Goal: Book appointment/travel/reservation

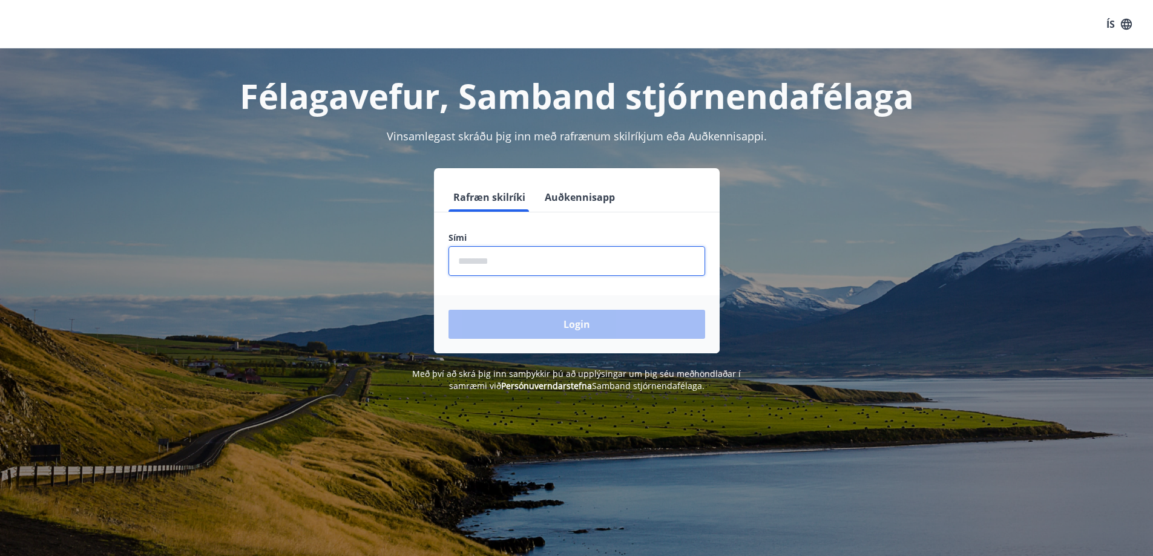
click at [545, 272] on input "phone" at bounding box center [576, 261] width 257 height 30
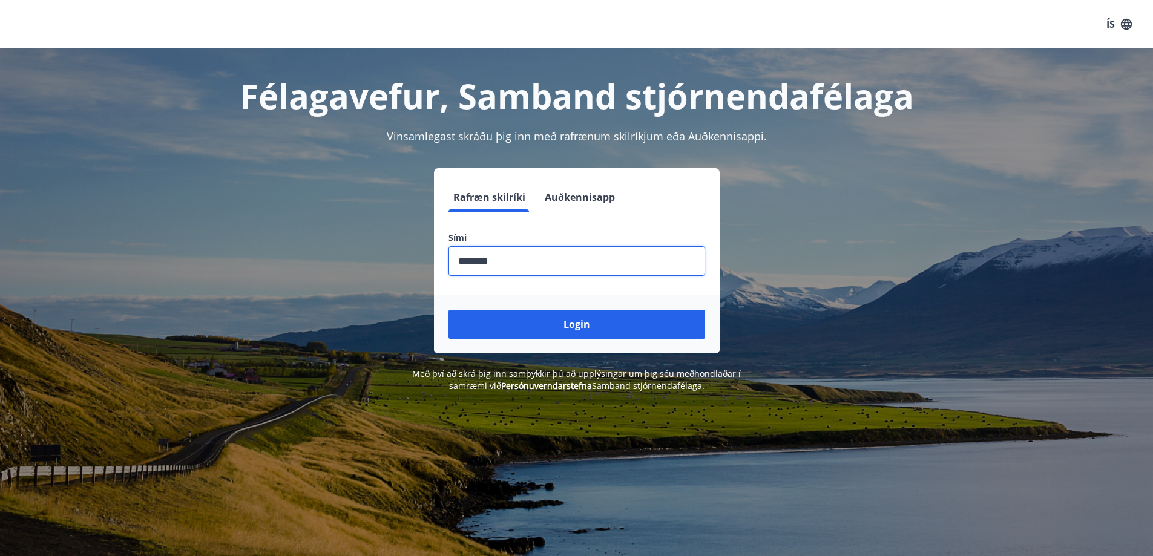
type input "********"
click at [448, 310] on button "Login" at bounding box center [576, 324] width 257 height 29
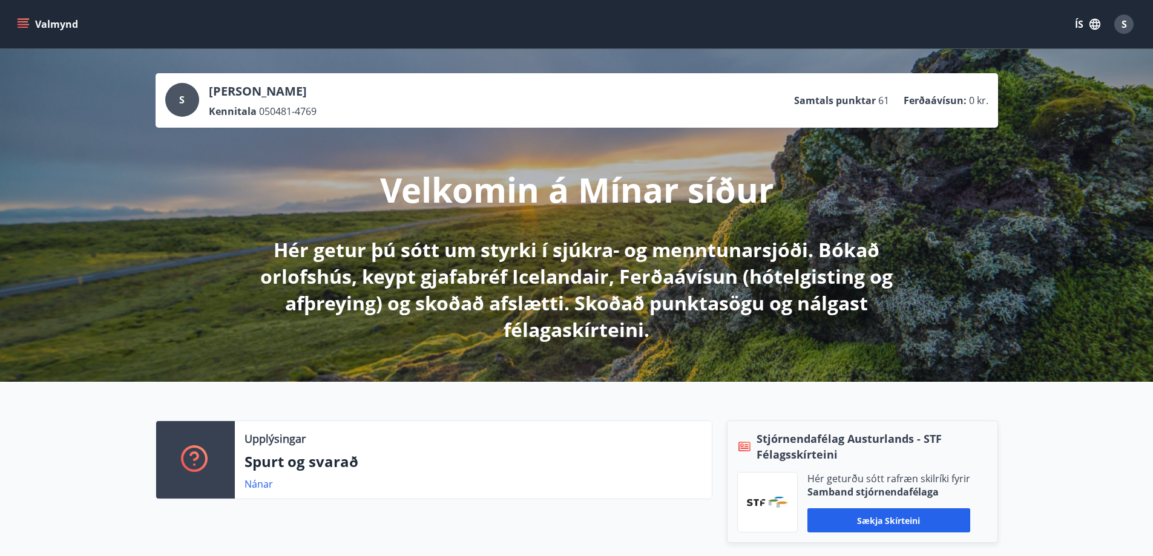
click at [21, 24] on icon "menu" at bounding box center [23, 24] width 12 height 12
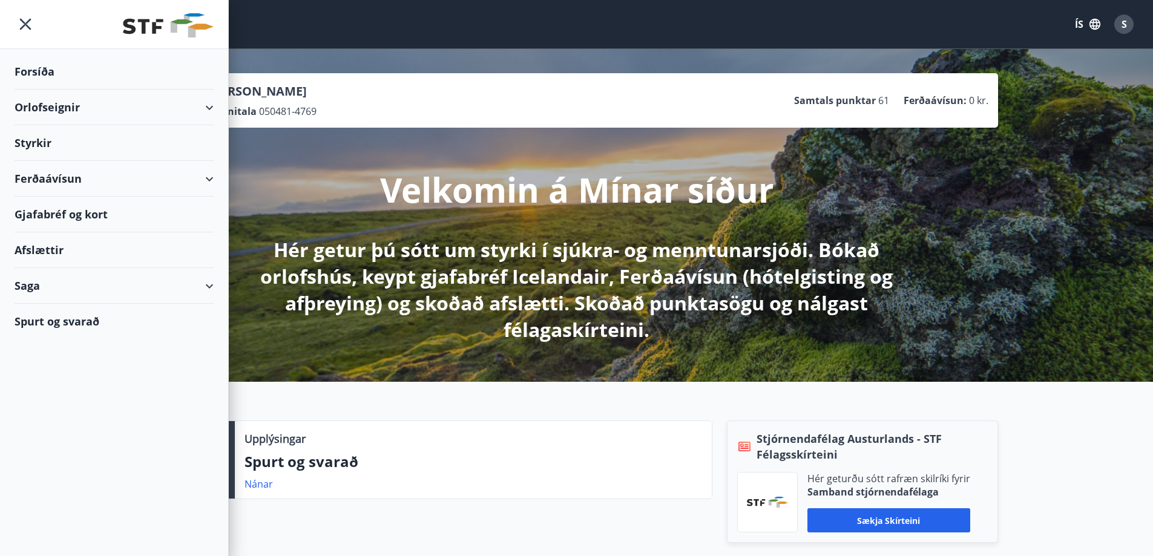
click at [41, 110] on div "Orlofseignir" at bounding box center [114, 108] width 199 height 36
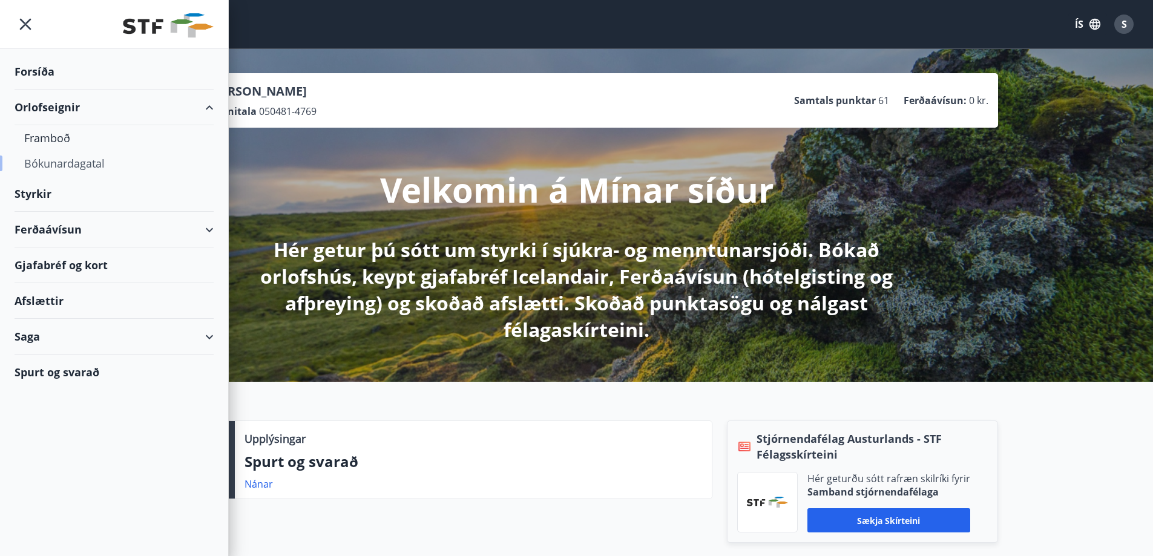
click at [57, 162] on div "Bókunardagatal" at bounding box center [114, 163] width 180 height 25
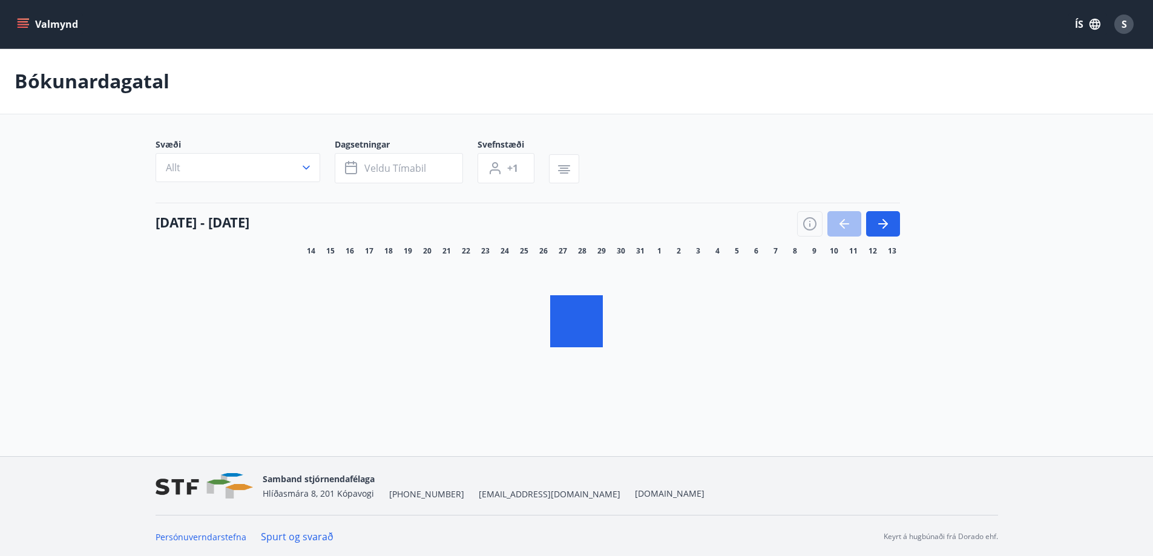
click at [168, 166] on span "Allt" at bounding box center [173, 167] width 15 height 13
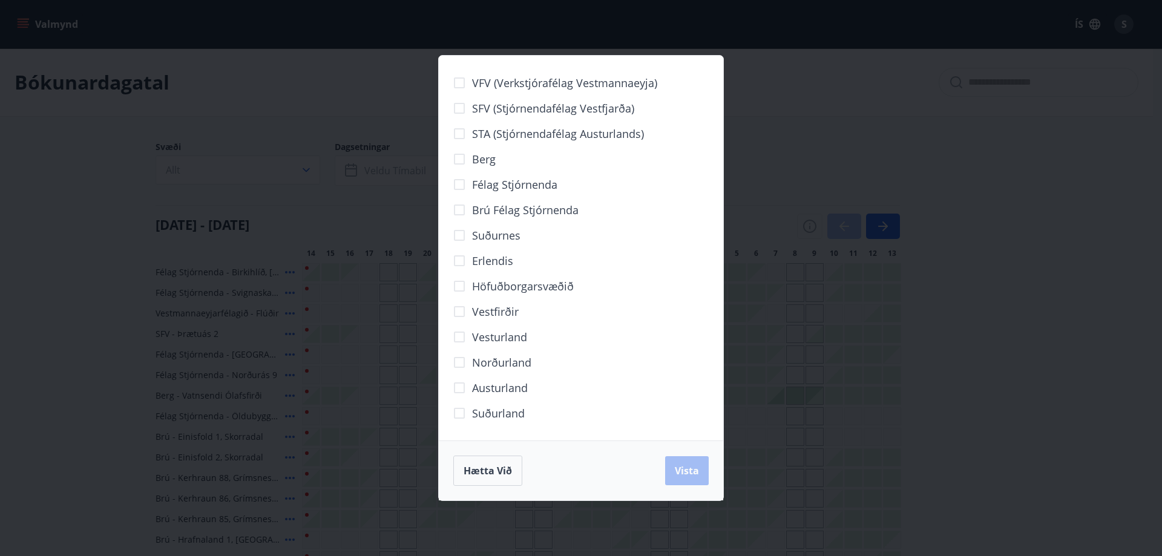
drag, startPoint x: 473, startPoint y: 292, endPoint x: 545, endPoint y: 305, distance: 73.7
click at [545, 305] on div "Vestfirðir" at bounding box center [580, 311] width 255 height 25
click at [697, 478] on button "Vista" at bounding box center [687, 470] width 44 height 29
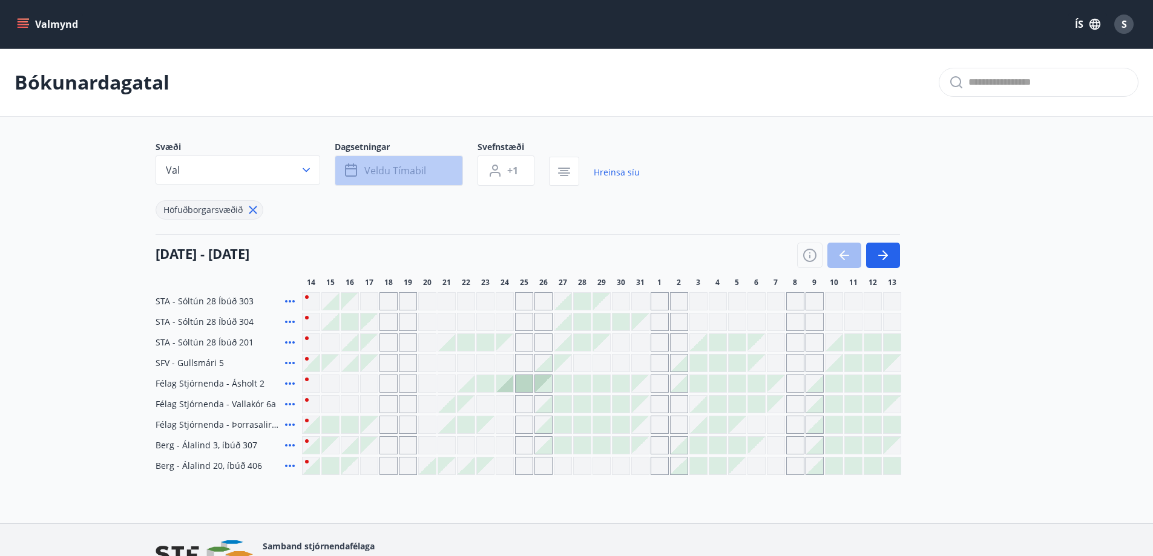
click at [407, 162] on button "Veldu tímabil" at bounding box center [399, 171] width 128 height 30
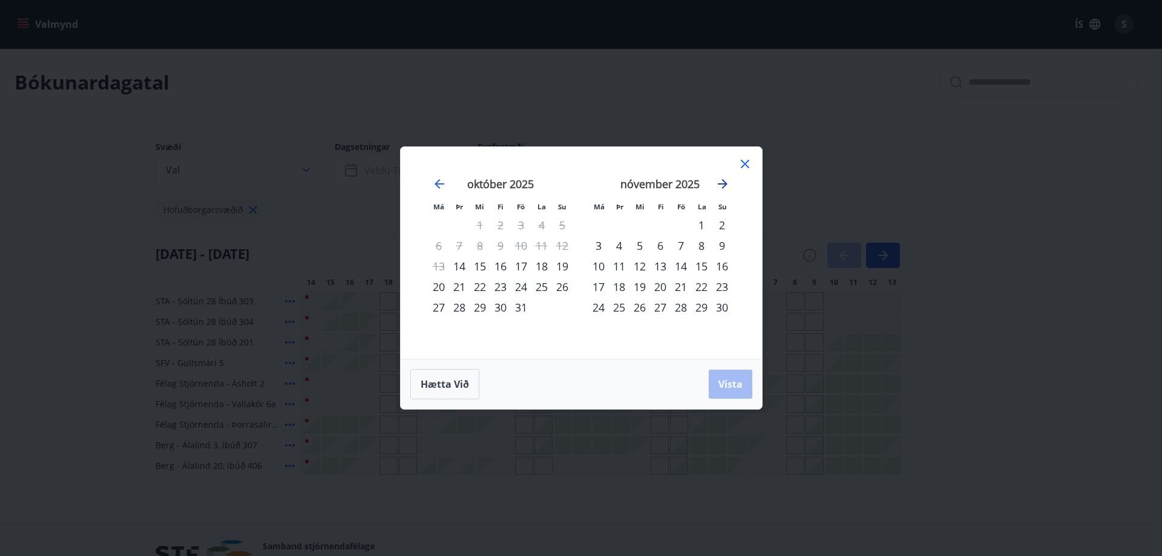
click at [726, 183] on icon "Move forward to switch to the next month." at bounding box center [722, 184] width 15 height 15
click at [700, 290] on div "24" at bounding box center [701, 287] width 21 height 21
click at [621, 304] on div "27" at bounding box center [619, 307] width 21 height 21
click at [718, 387] on span "Vista" at bounding box center [730, 384] width 24 height 13
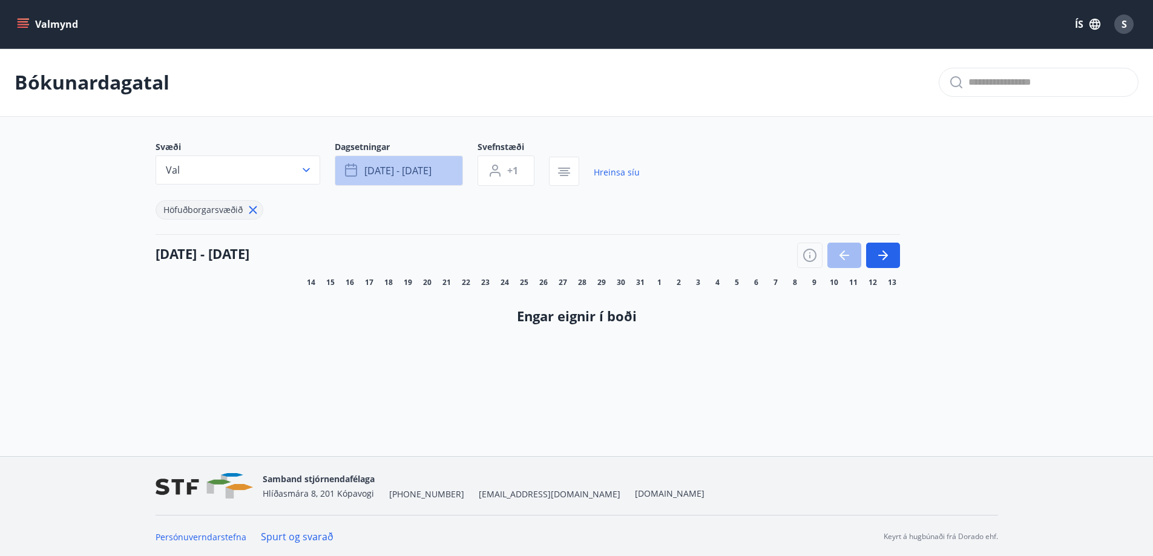
click at [386, 169] on span "jan 24 - jan 27" at bounding box center [397, 170] width 67 height 13
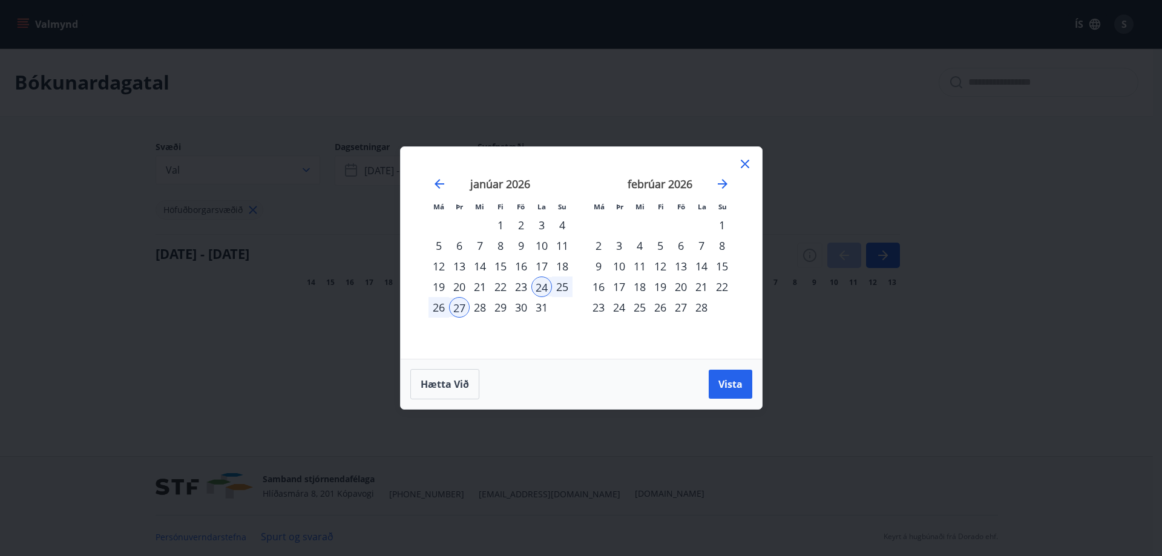
click at [748, 167] on icon at bounding box center [745, 164] width 8 height 8
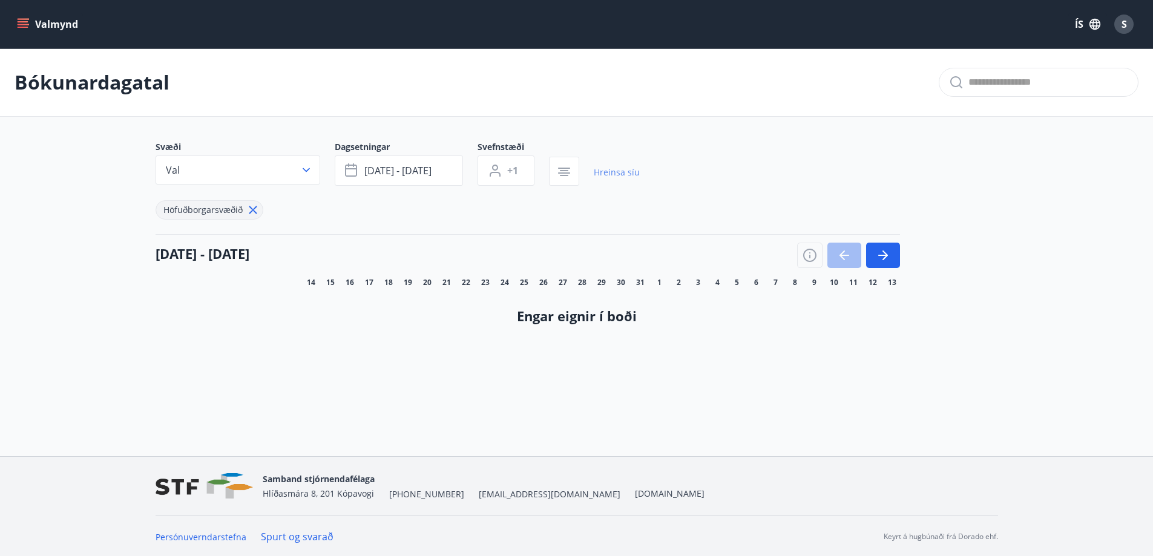
click at [613, 177] on link "Hreinsa síu" at bounding box center [617, 172] width 46 height 27
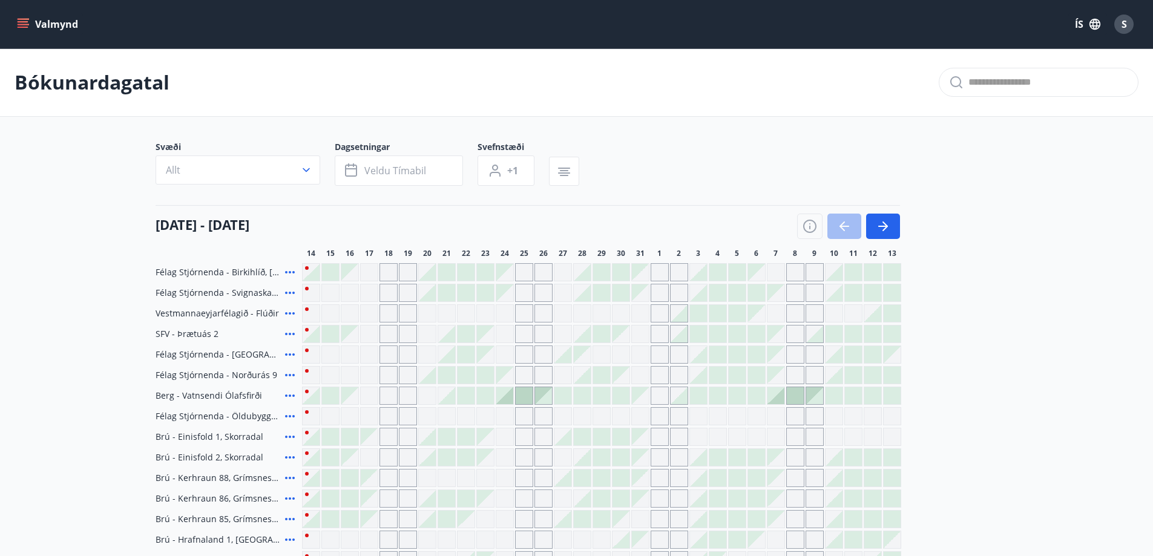
click at [879, 181] on div "Svæði Allt Dagsetningar Veldu tímabil Svefnstæði +1" at bounding box center [577, 166] width 843 height 50
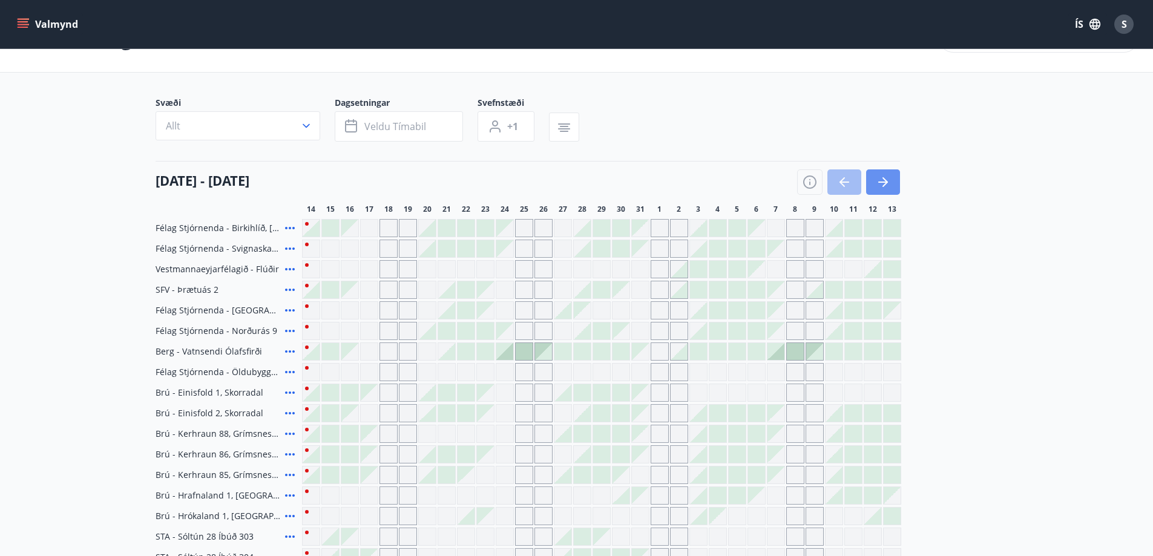
click at [879, 181] on icon "button" at bounding box center [883, 182] width 15 height 15
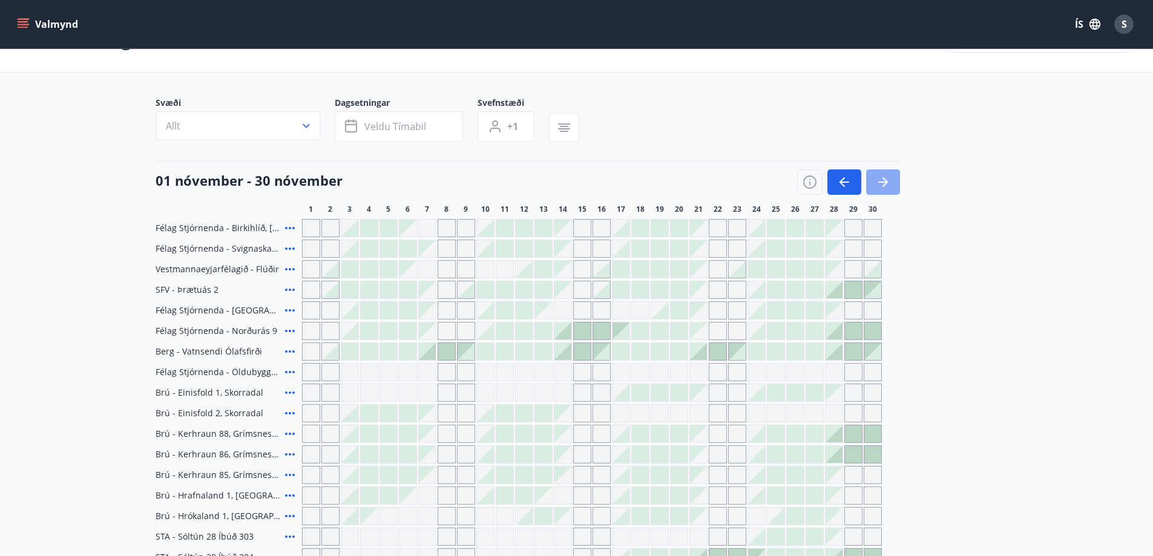
click at [890, 175] on button "button" at bounding box center [883, 181] width 34 height 25
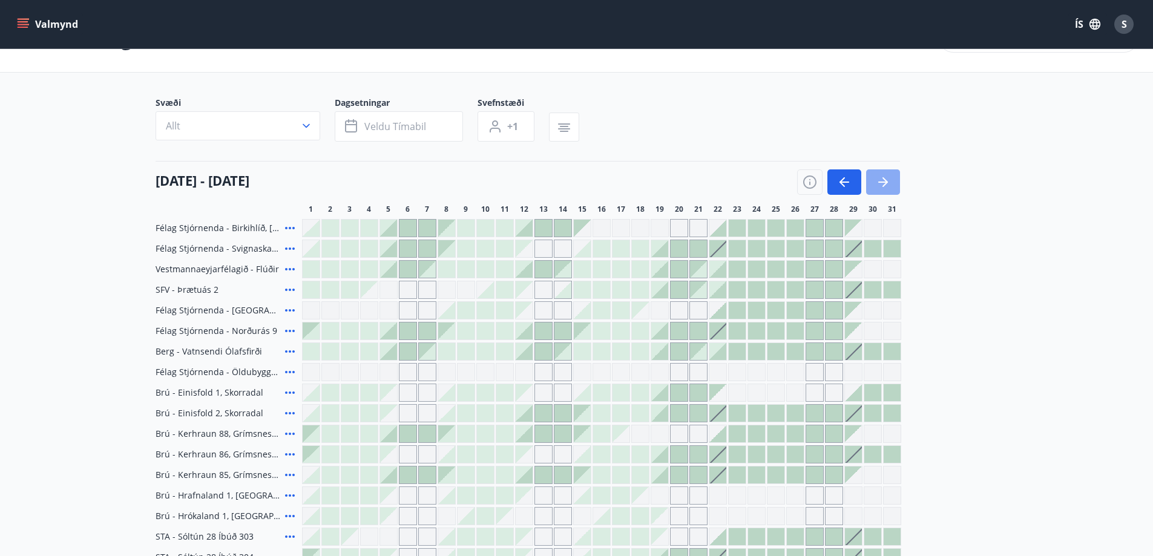
click at [885, 181] on icon "button" at bounding box center [883, 182] width 15 height 15
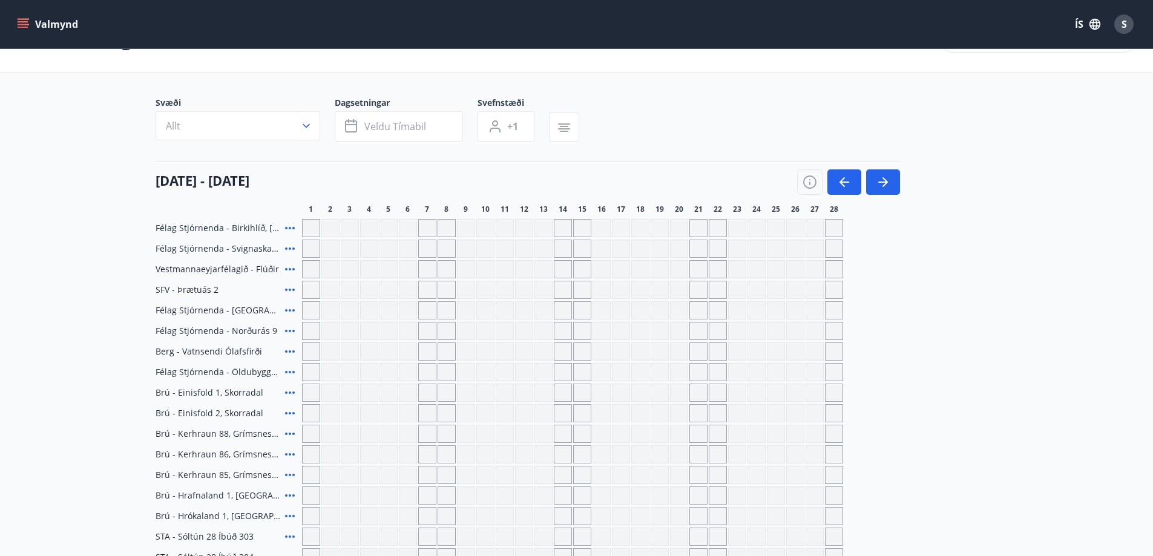
scroll to position [0, 0]
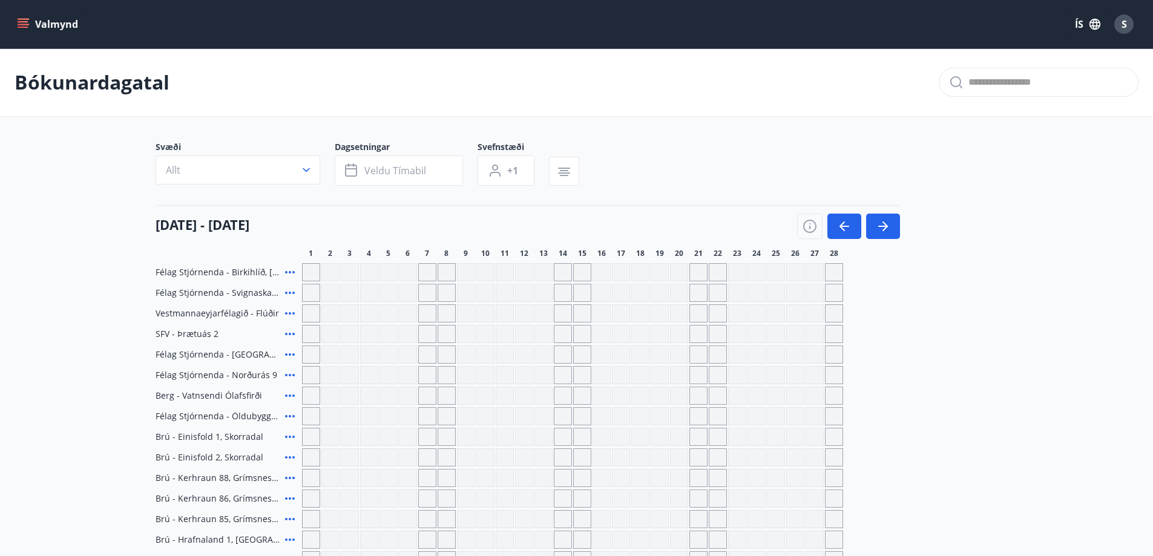
click at [62, 23] on button "Valmynd" at bounding box center [49, 24] width 68 height 22
click at [318, 70] on div "Bókunardagatal" at bounding box center [576, 82] width 1153 height 68
click at [23, 25] on icon "menu" at bounding box center [23, 24] width 12 height 12
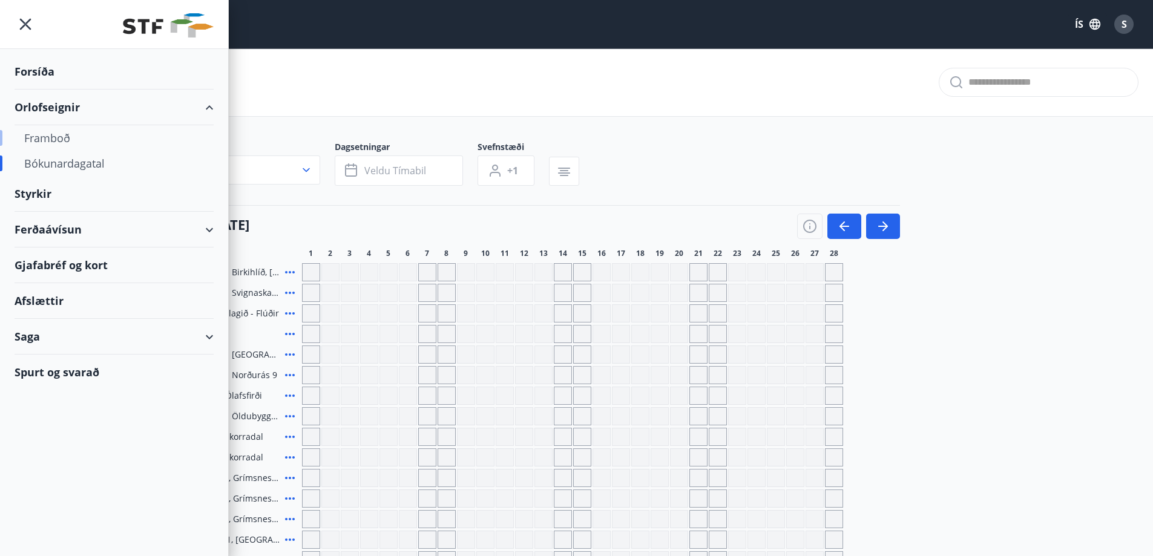
click at [42, 134] on div "Framboð" at bounding box center [114, 137] width 180 height 25
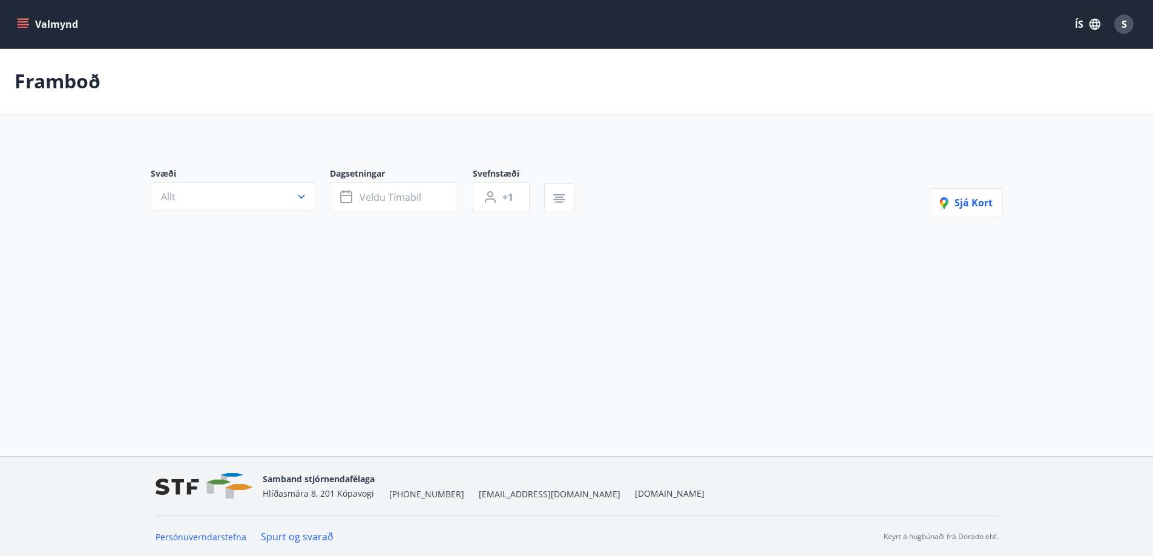
drag, startPoint x: 42, startPoint y: 134, endPoint x: 171, endPoint y: 229, distance: 159.8
click at [171, 229] on main "Framboð Svæði Allt Dagsetningar Veldu tímabil Svefnstæði +1 Sjá kort" at bounding box center [576, 166] width 1153 height 237
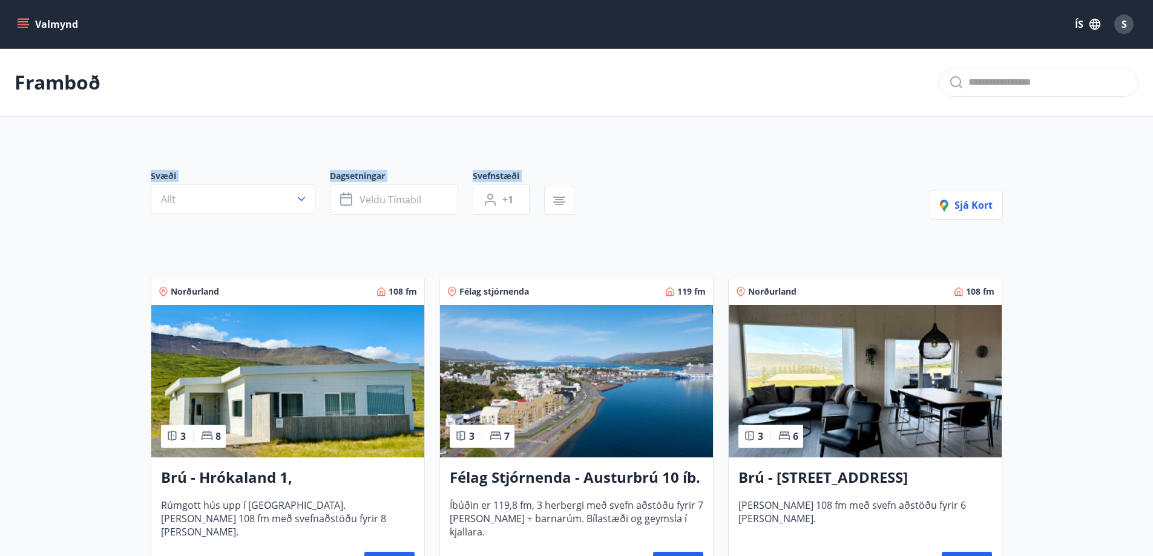
click at [19, 18] on button "Valmynd" at bounding box center [49, 24] width 68 height 22
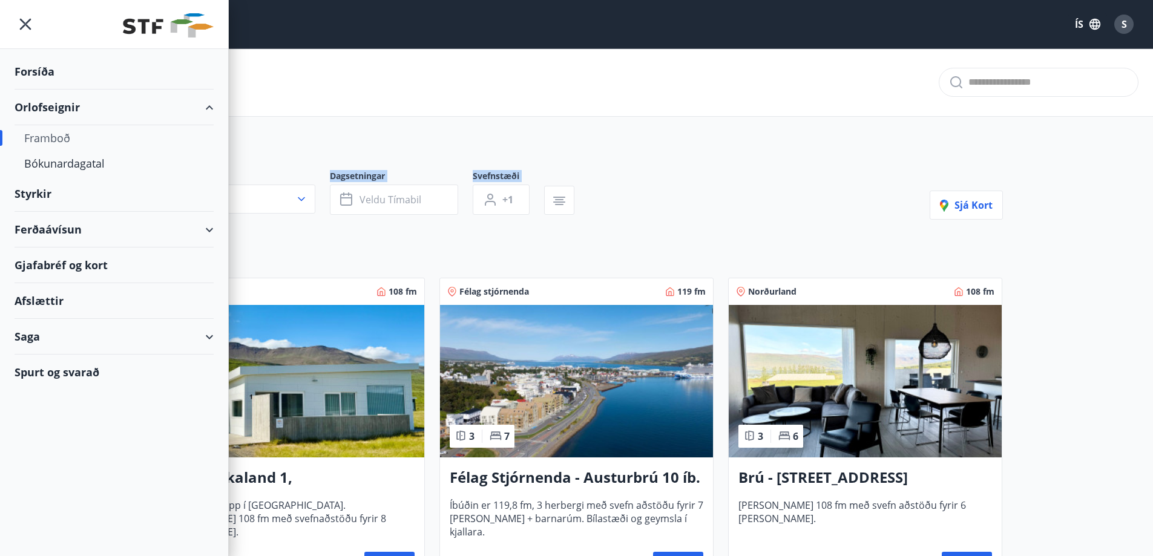
click at [110, 230] on div "Ferðaávísun" at bounding box center [114, 230] width 199 height 36
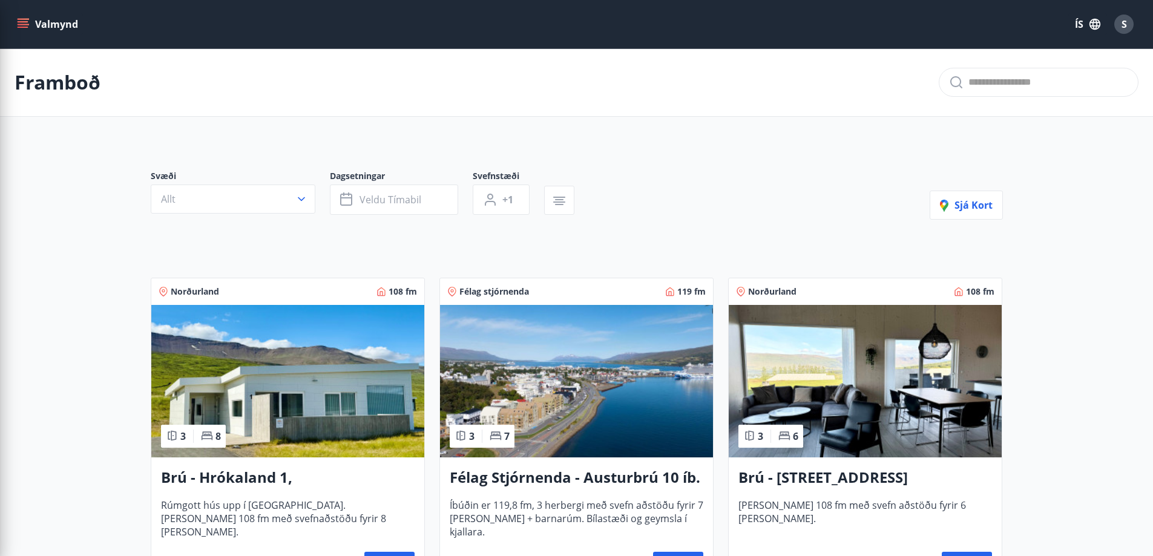
click at [267, 102] on div "Framboð" at bounding box center [576, 82] width 1153 height 68
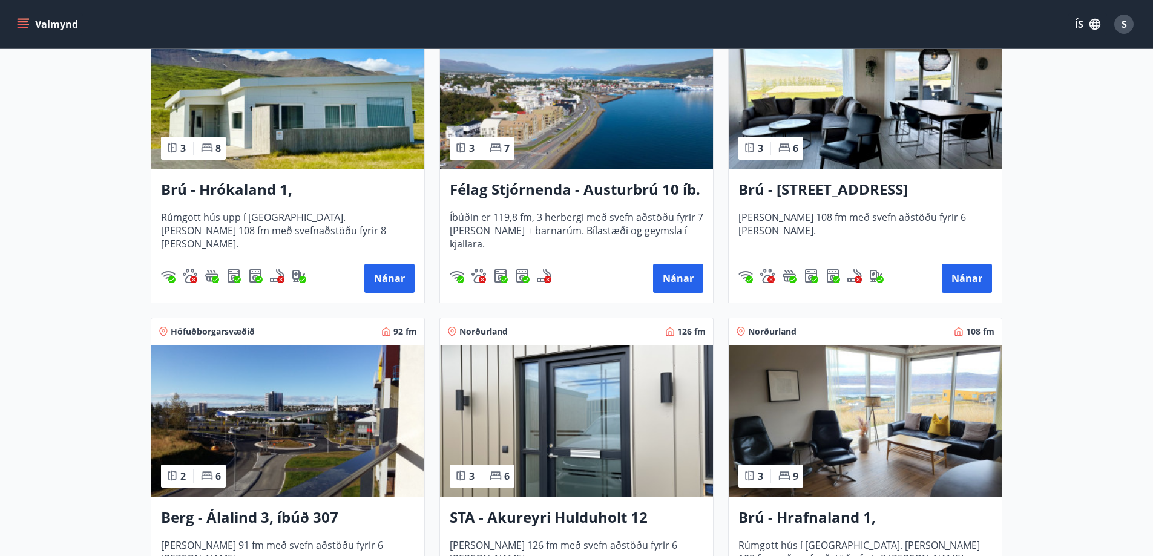
scroll to position [287, 0]
click at [303, 203] on div "Brú - Hrókaland 1, Akureyri Rúmgott hús upp í Hálöndunum. Húsið er 108 fm með s…" at bounding box center [287, 236] width 273 height 133
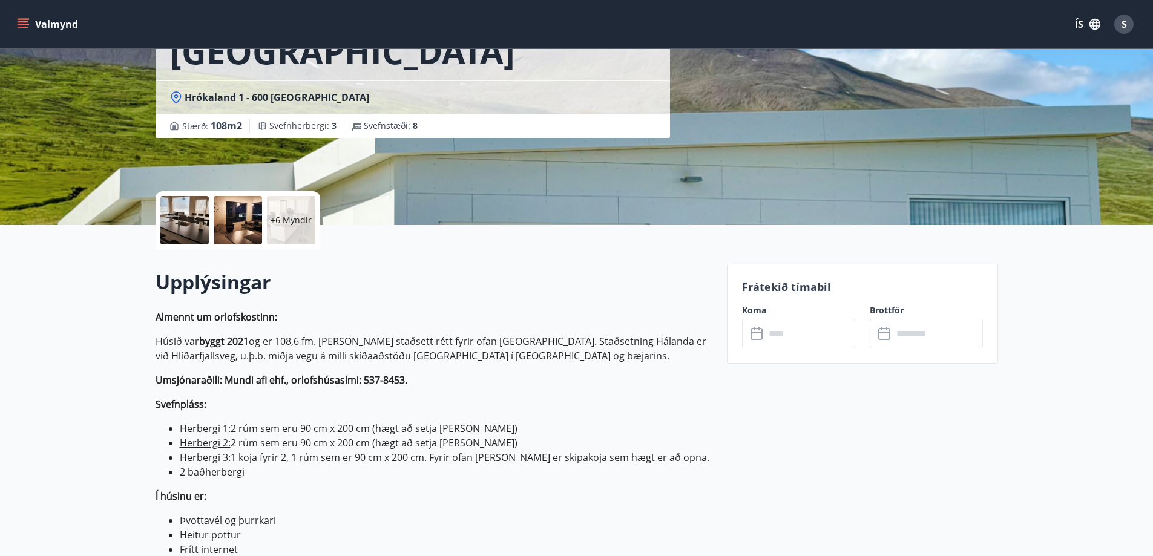
scroll to position [148, 0]
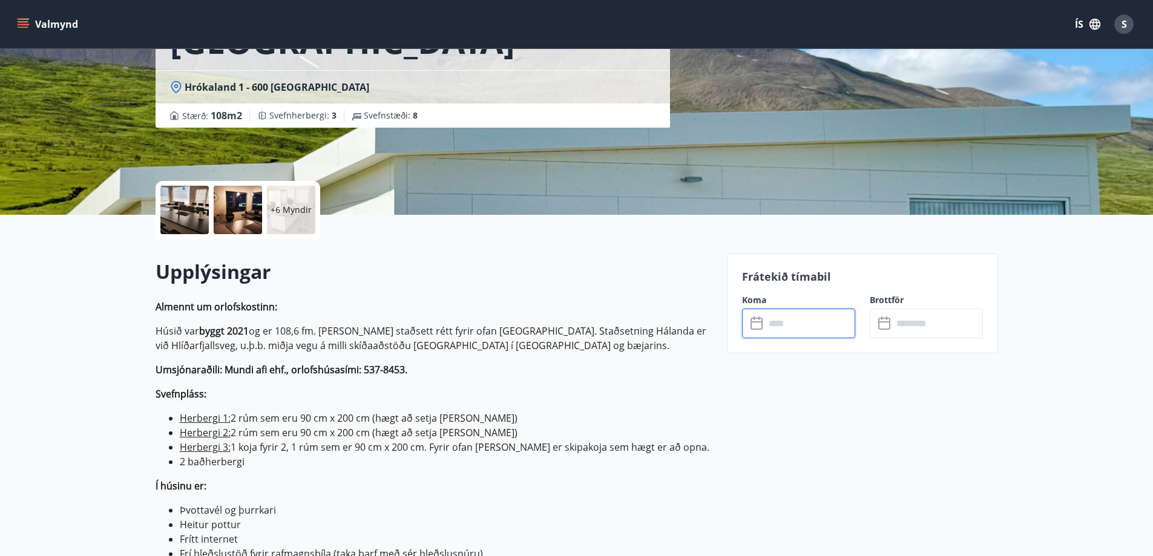
click at [772, 318] on input "text" at bounding box center [810, 324] width 90 height 30
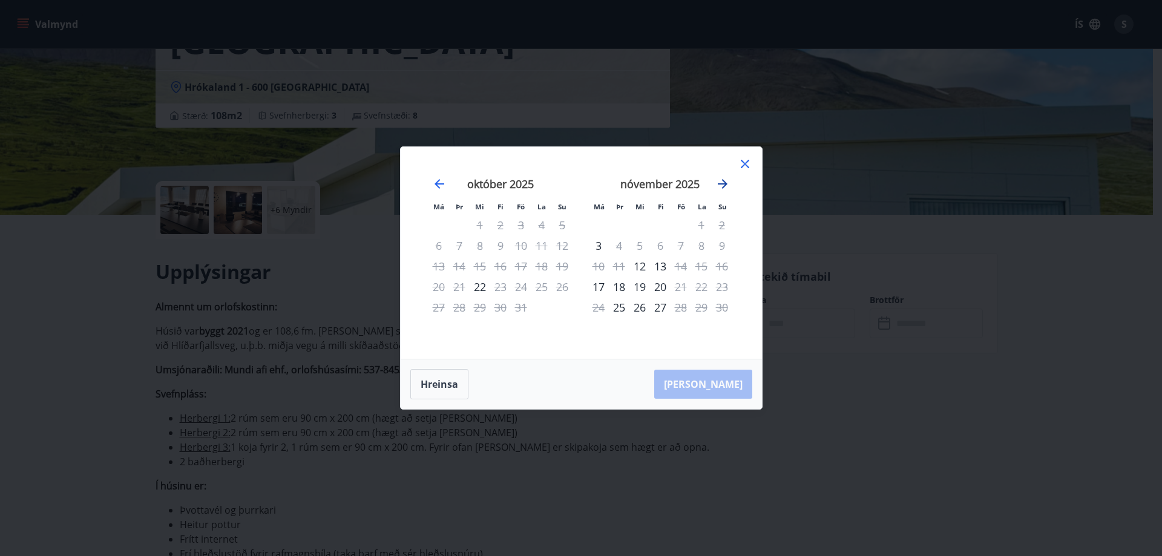
click at [729, 186] on icon "Move forward to switch to the next month." at bounding box center [722, 184] width 15 height 15
click at [746, 162] on icon at bounding box center [745, 164] width 8 height 8
